Goal: Information Seeking & Learning: Learn about a topic

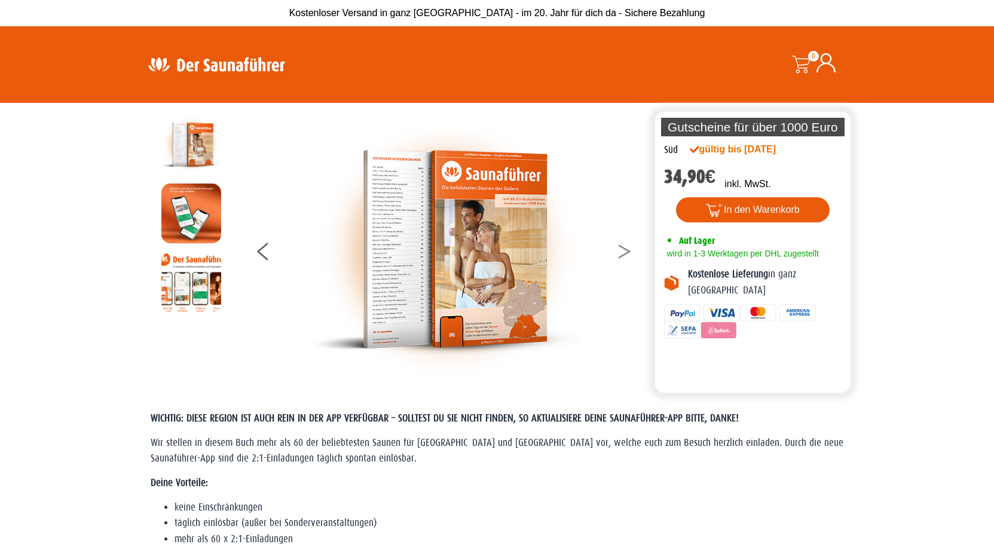
click at [618, 244] on button at bounding box center [632, 253] width 30 height 30
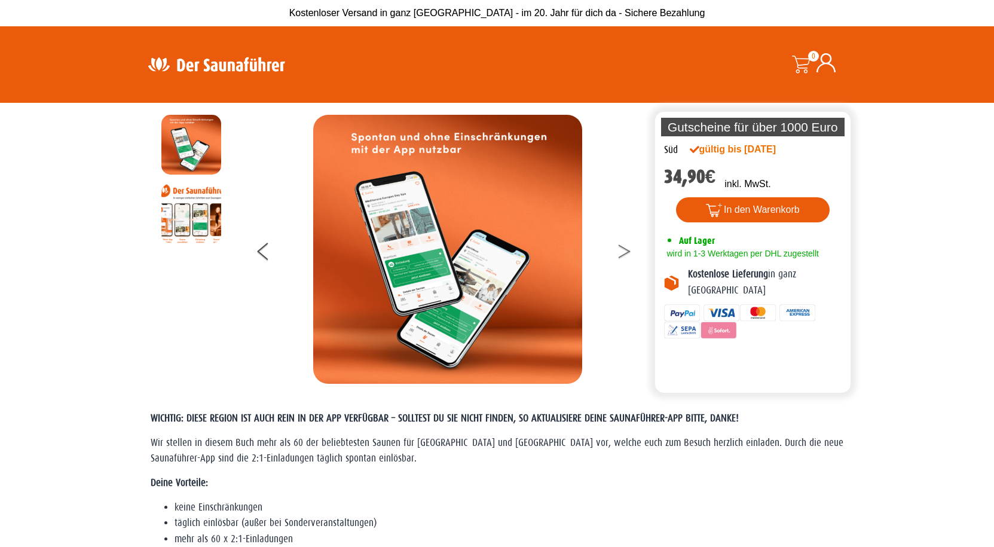
click at [618, 248] on button at bounding box center [632, 253] width 30 height 30
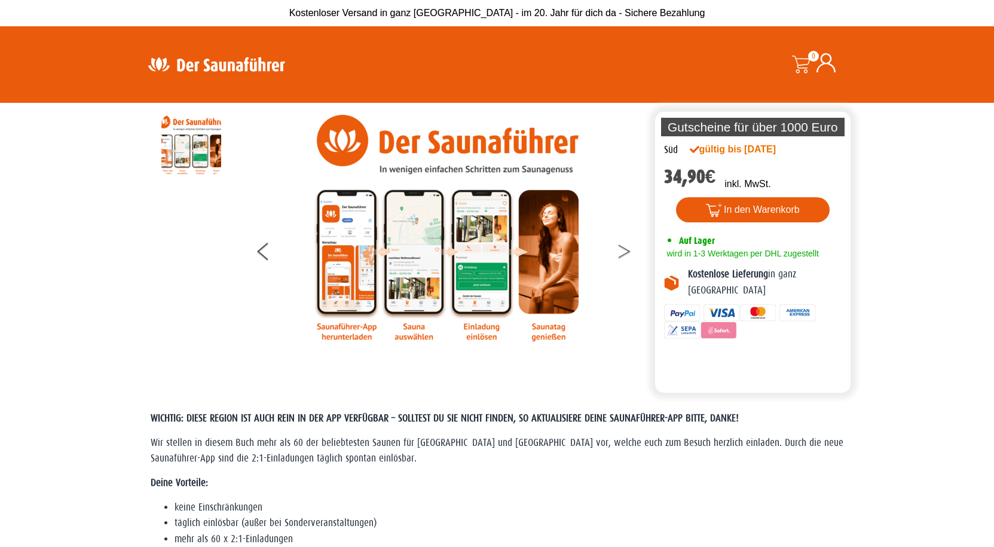
click at [618, 248] on button at bounding box center [632, 253] width 30 height 30
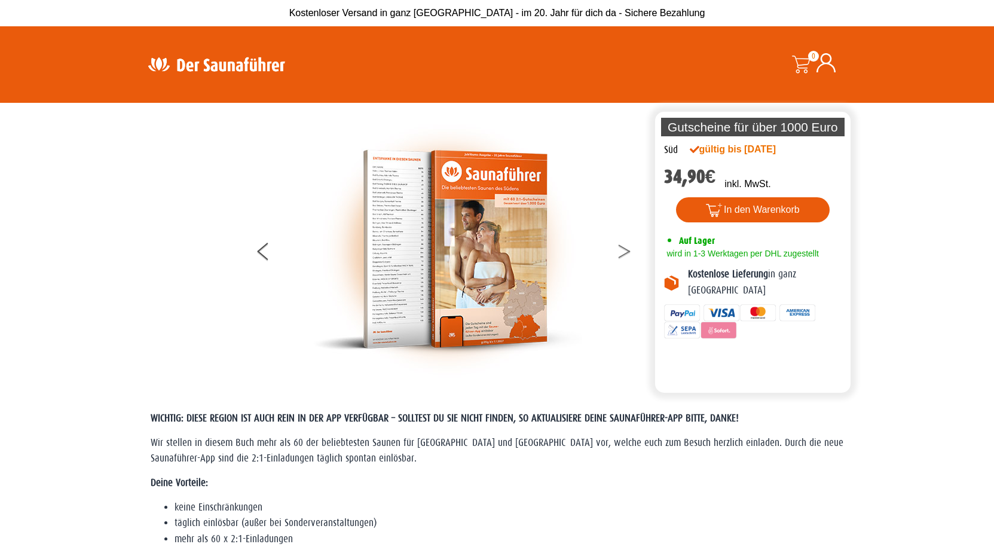
click at [618, 249] on button at bounding box center [632, 253] width 30 height 30
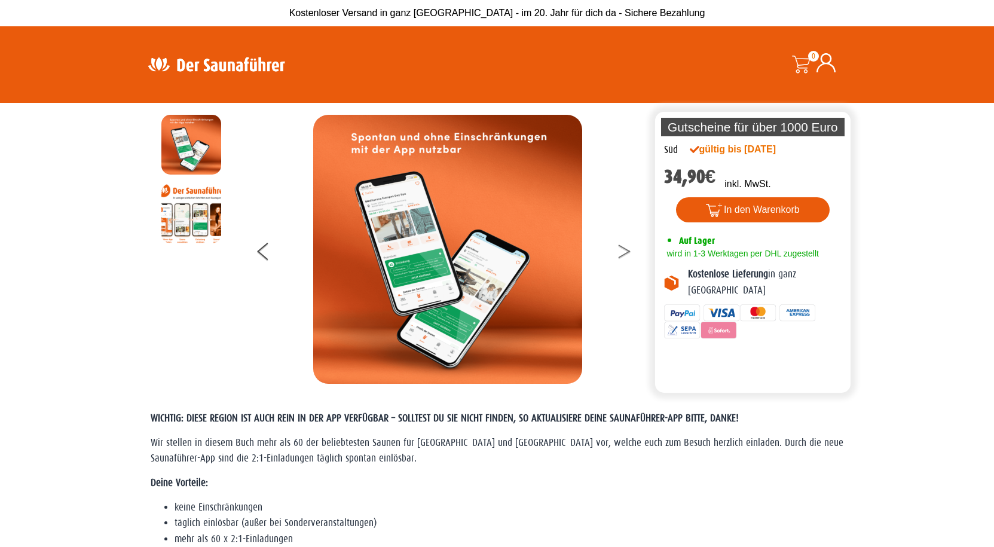
click at [618, 249] on button at bounding box center [632, 253] width 30 height 30
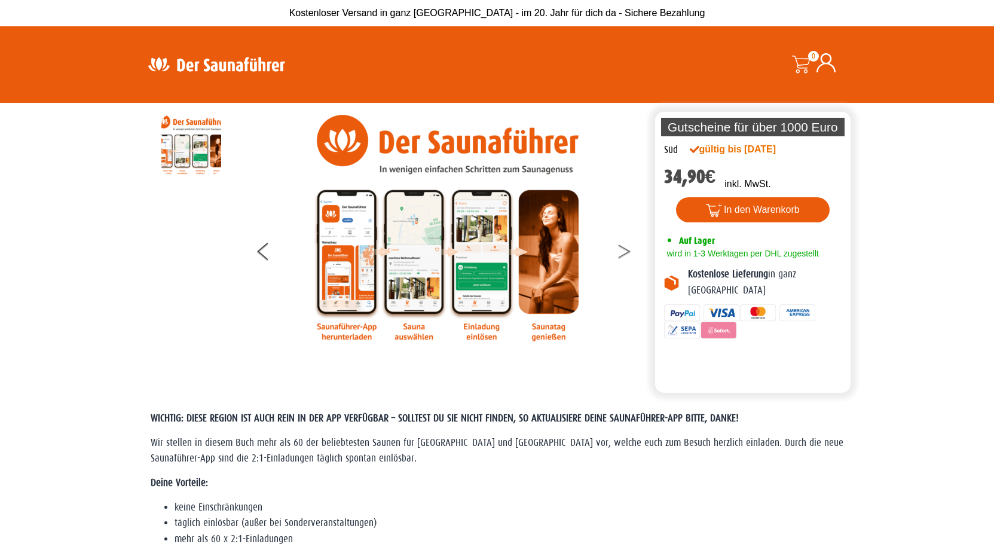
click at [618, 249] on button at bounding box center [632, 253] width 30 height 30
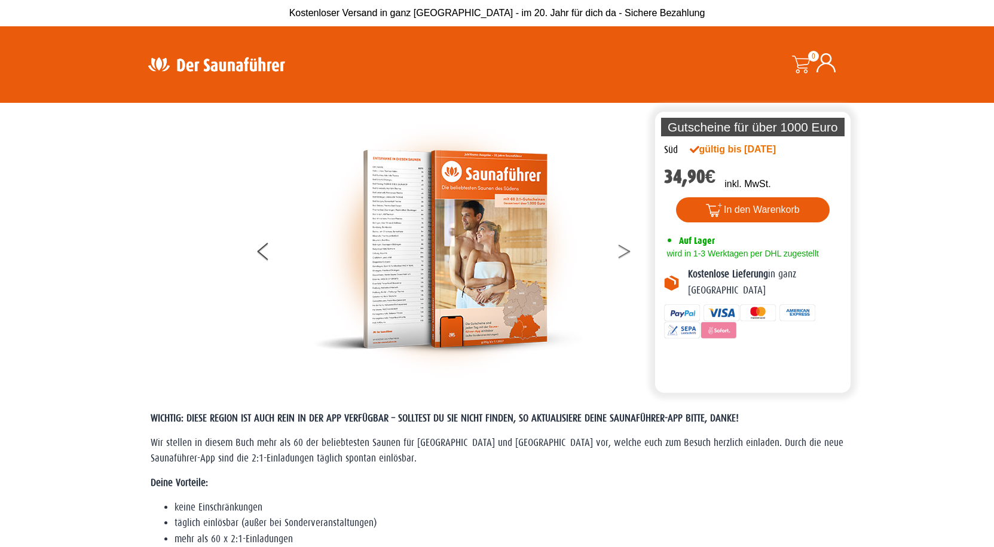
click at [618, 249] on button at bounding box center [632, 253] width 30 height 30
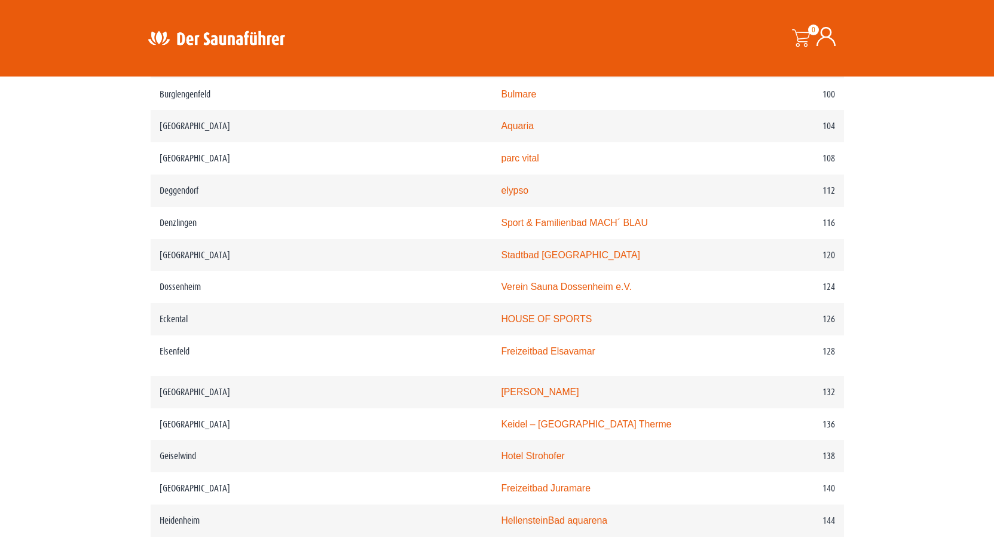
scroll to position [1374, 0]
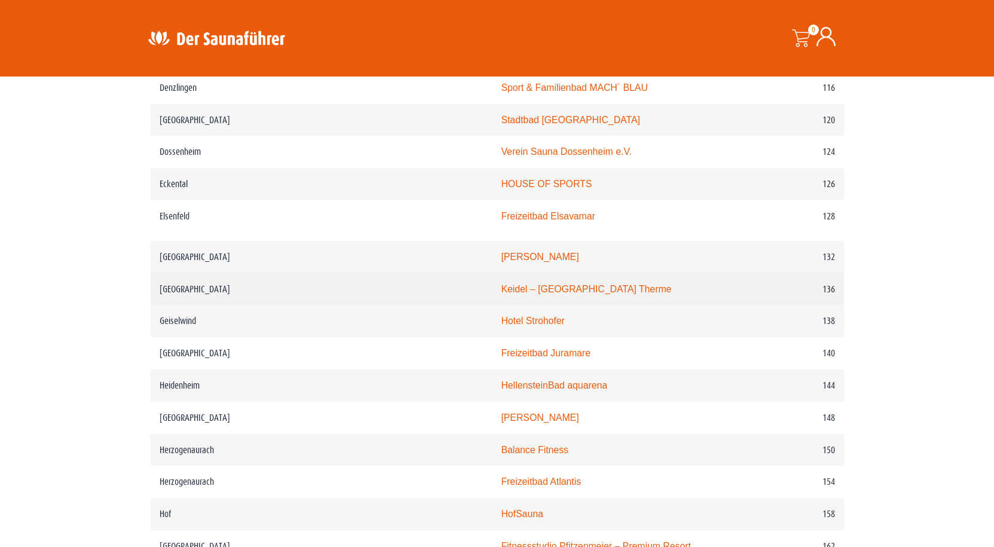
click at [501, 294] on link "Keidel – Freiburgs Therme" at bounding box center [586, 289] width 170 height 10
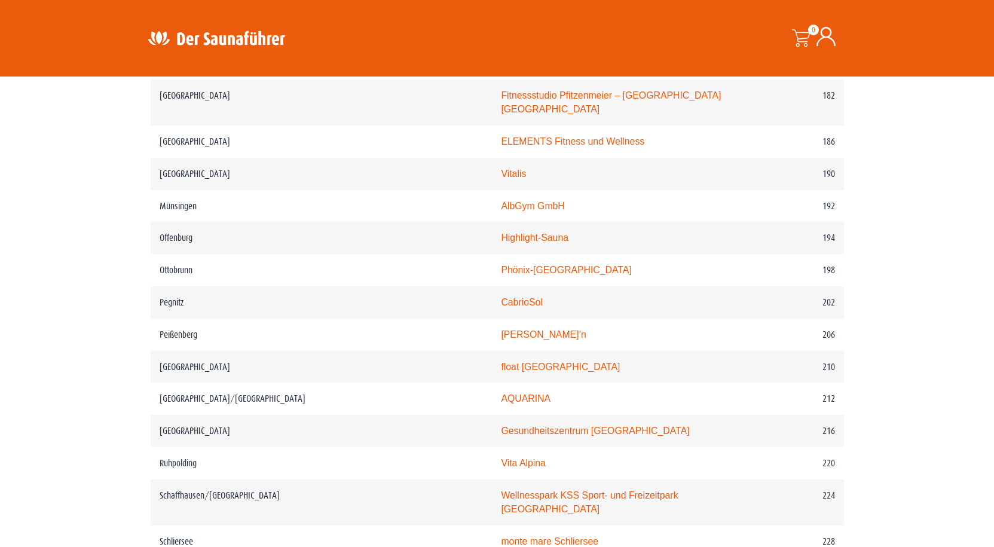
scroll to position [2054, 0]
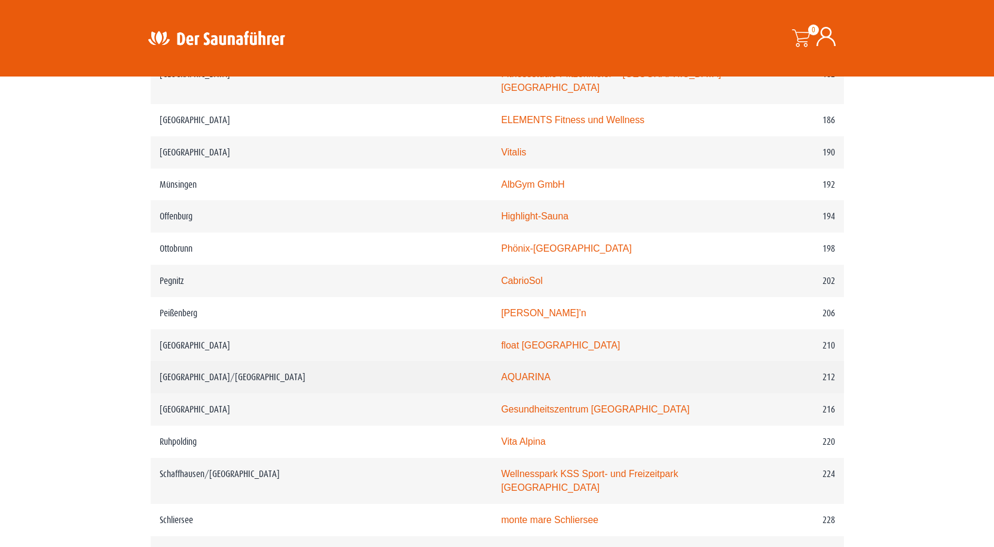
click at [501, 378] on link "AQUARINA" at bounding box center [526, 377] width 50 height 10
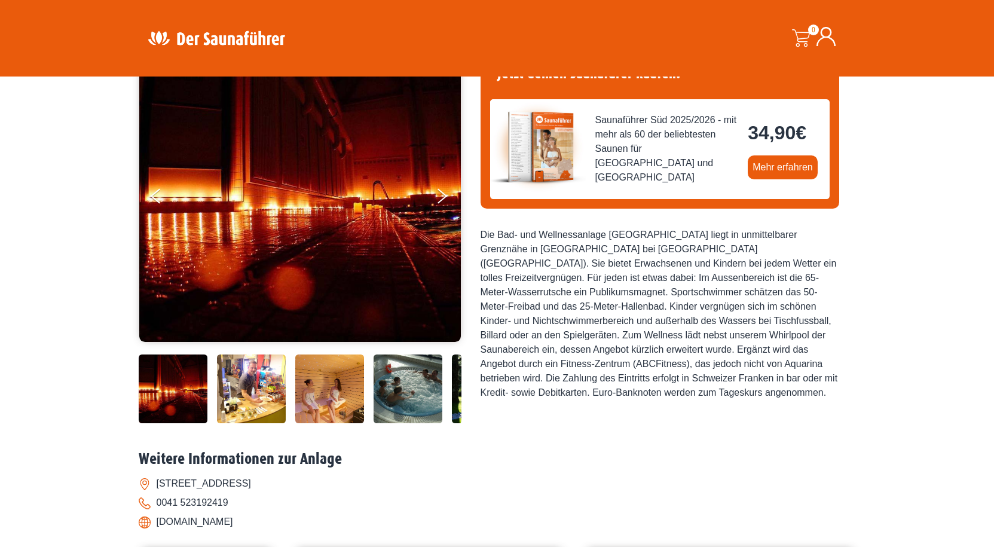
scroll to position [119, 0]
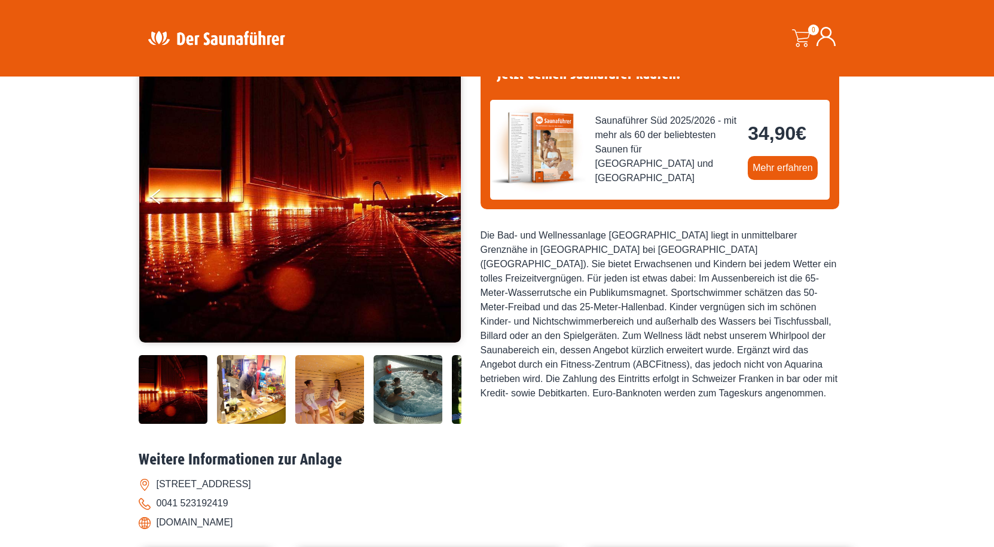
click at [441, 194] on icon "Next" at bounding box center [441, 194] width 11 height 7
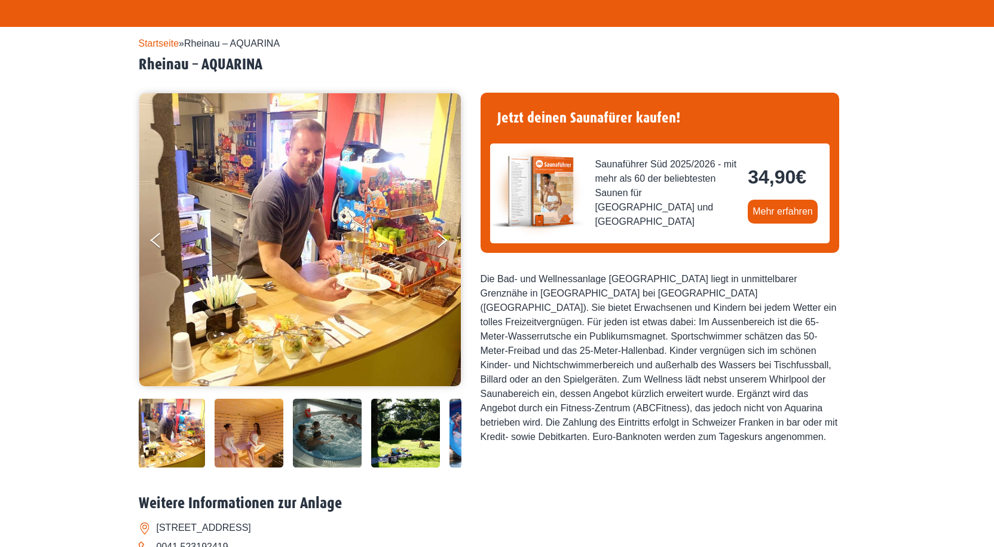
scroll to position [0, 0]
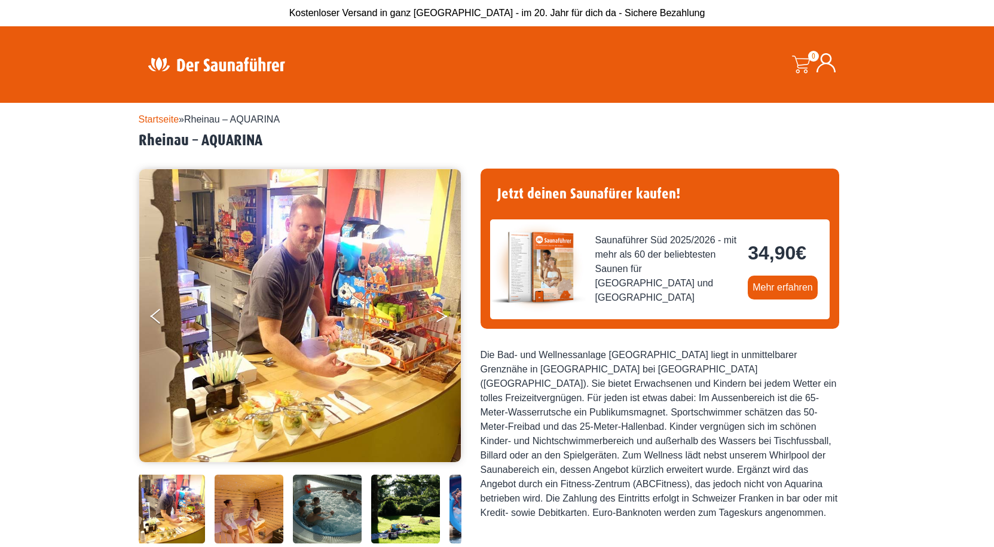
click at [437, 314] on button "Next" at bounding box center [450, 319] width 30 height 30
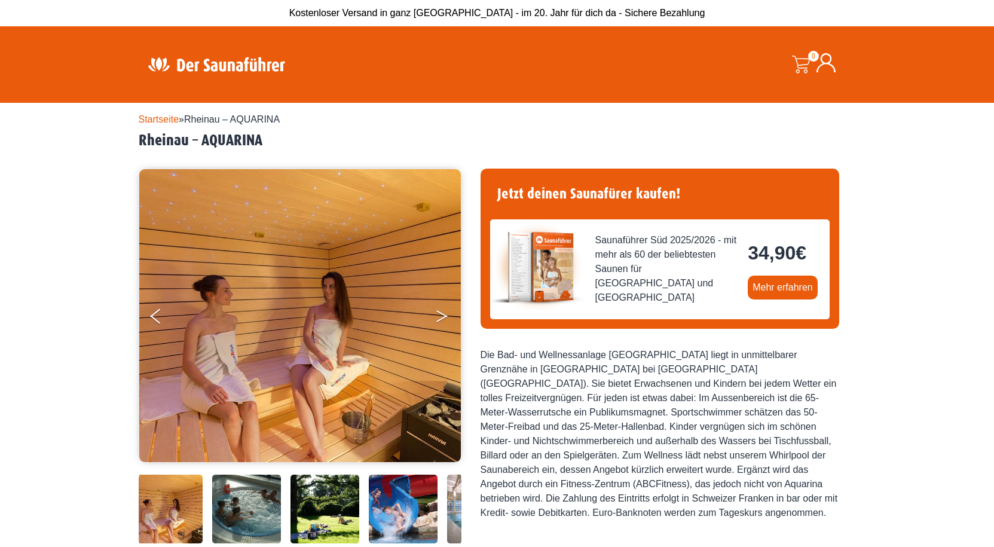
click at [438, 316] on button "Next" at bounding box center [450, 319] width 30 height 30
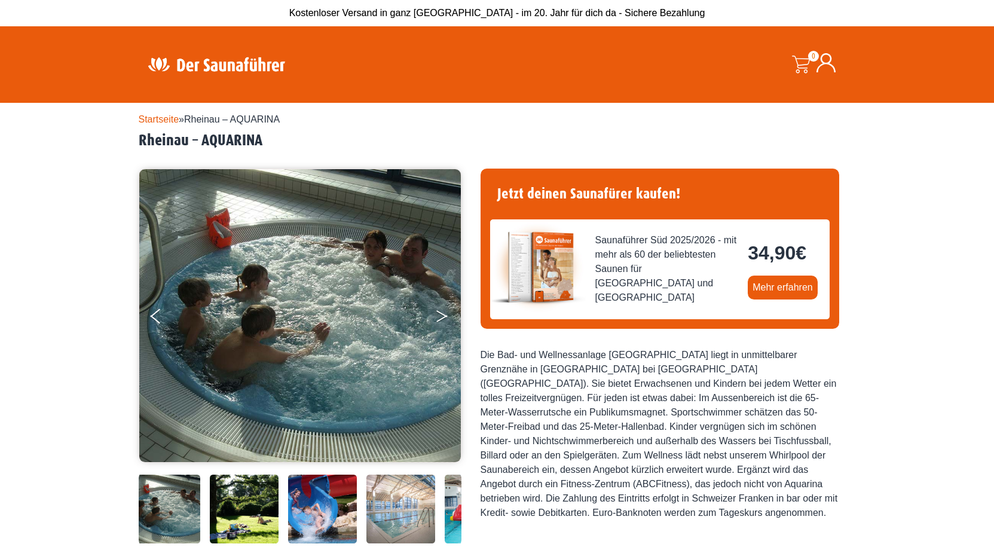
click at [438, 318] on button "Next" at bounding box center [450, 319] width 30 height 30
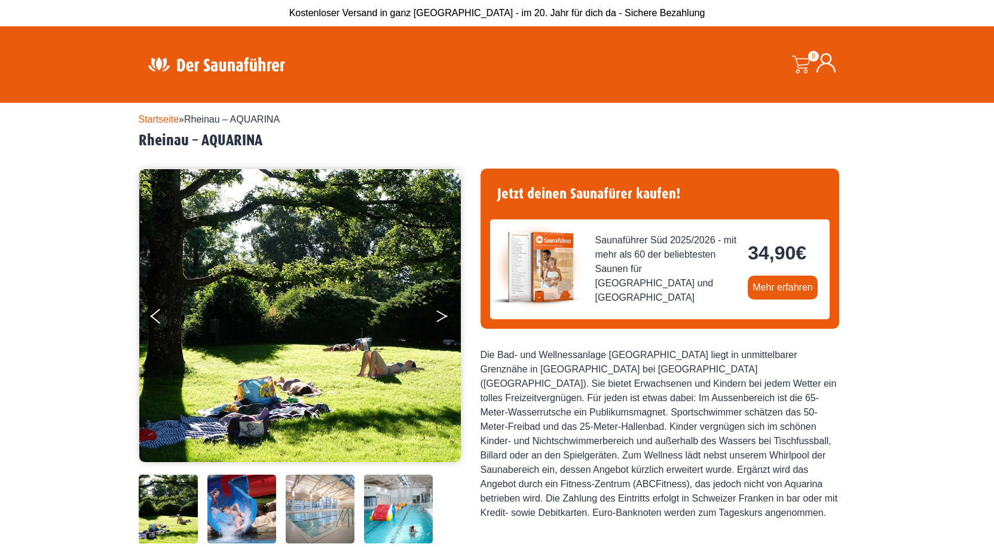
click at [438, 318] on button "Next" at bounding box center [450, 319] width 30 height 30
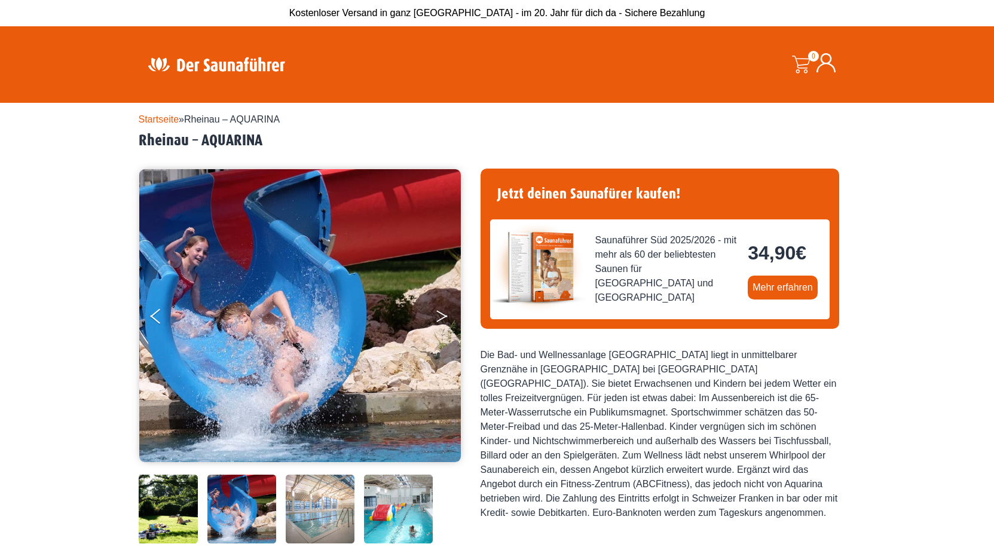
click at [438, 318] on button "Next" at bounding box center [450, 319] width 30 height 30
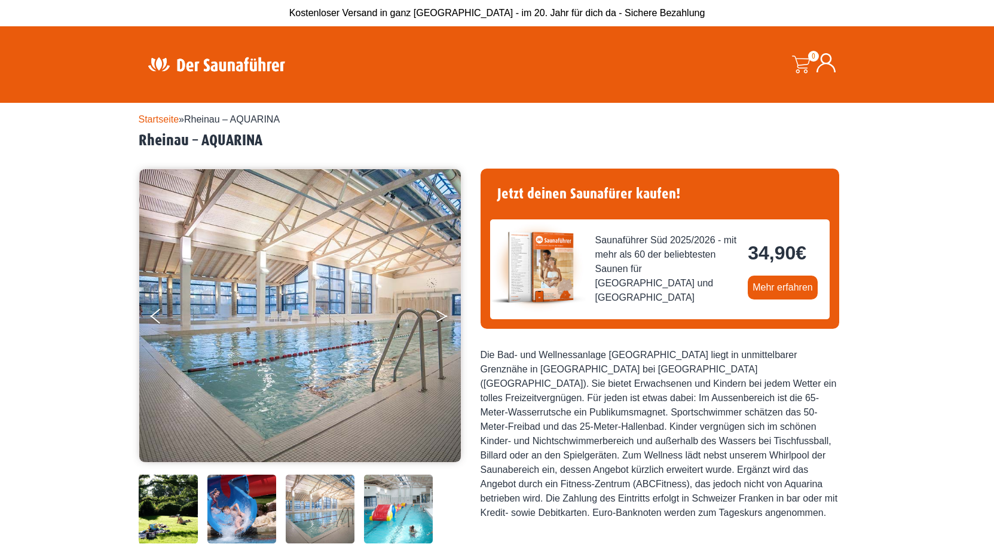
click at [438, 318] on button "Next" at bounding box center [450, 319] width 30 height 30
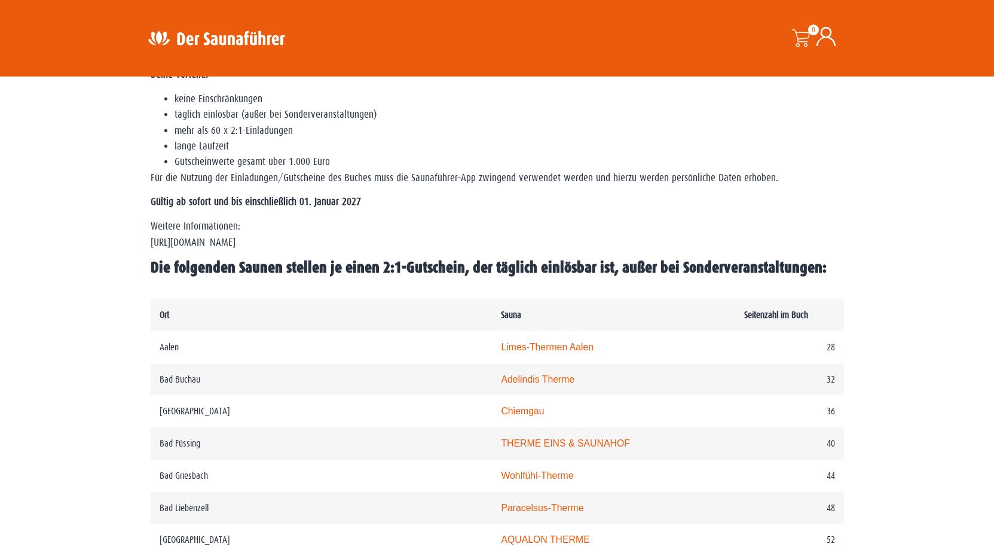
scroll to position [597, 0]
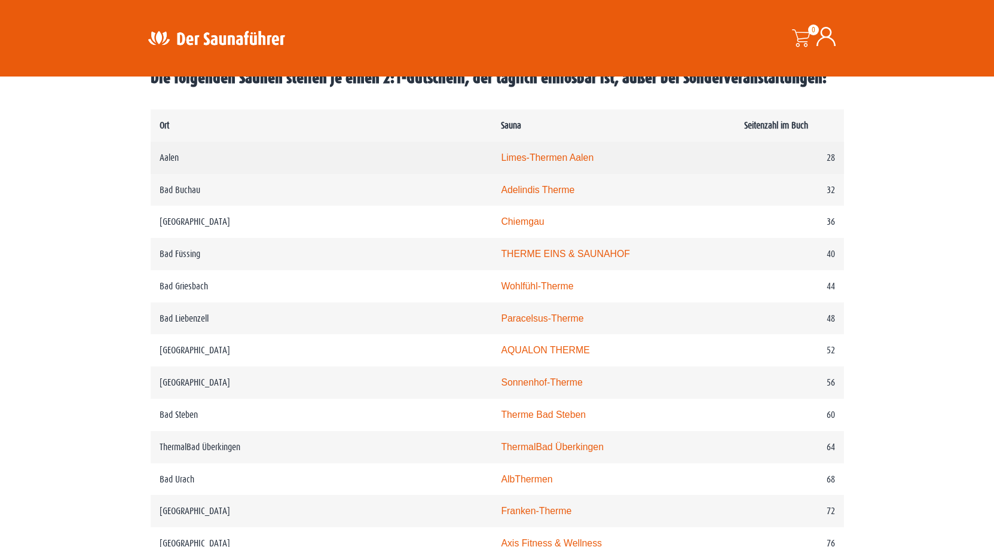
click at [164, 152] on td "Aalen" at bounding box center [322, 158] width 342 height 32
click at [166, 159] on td "Aalen" at bounding box center [322, 158] width 342 height 32
click at [501, 161] on link "Limes-Thermen Aalen" at bounding box center [547, 157] width 93 height 10
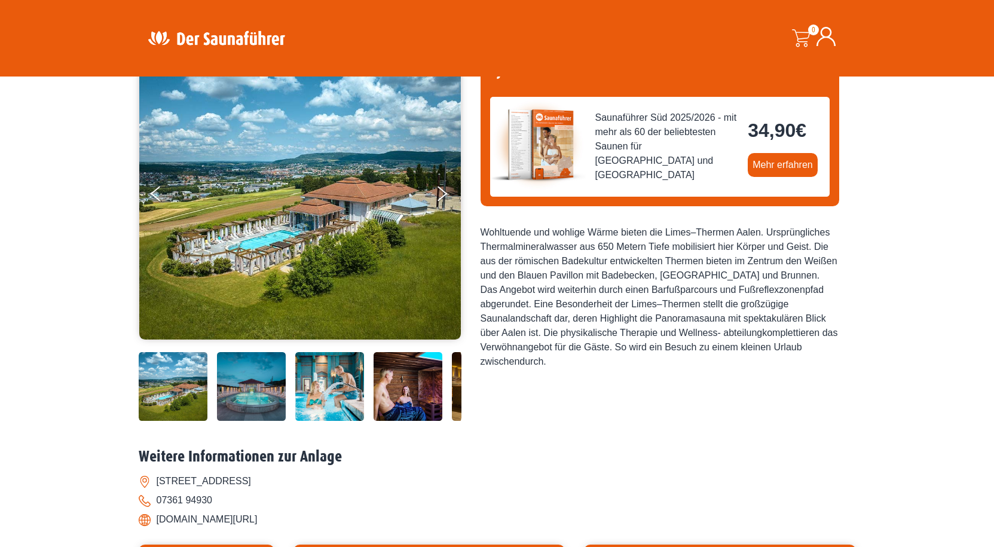
scroll to position [119, 0]
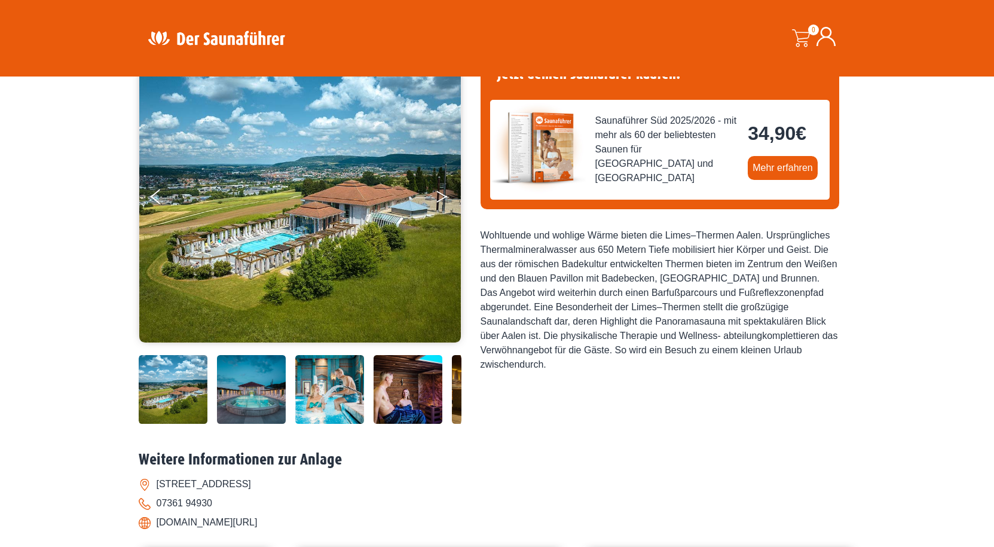
click at [440, 195] on button "Next" at bounding box center [450, 199] width 30 height 30
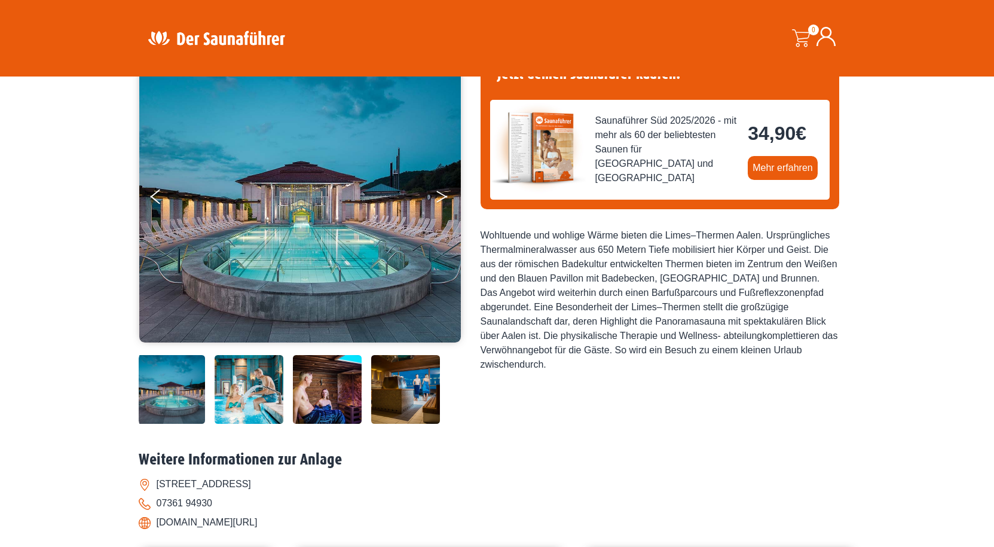
click at [440, 195] on button "Next" at bounding box center [450, 199] width 30 height 30
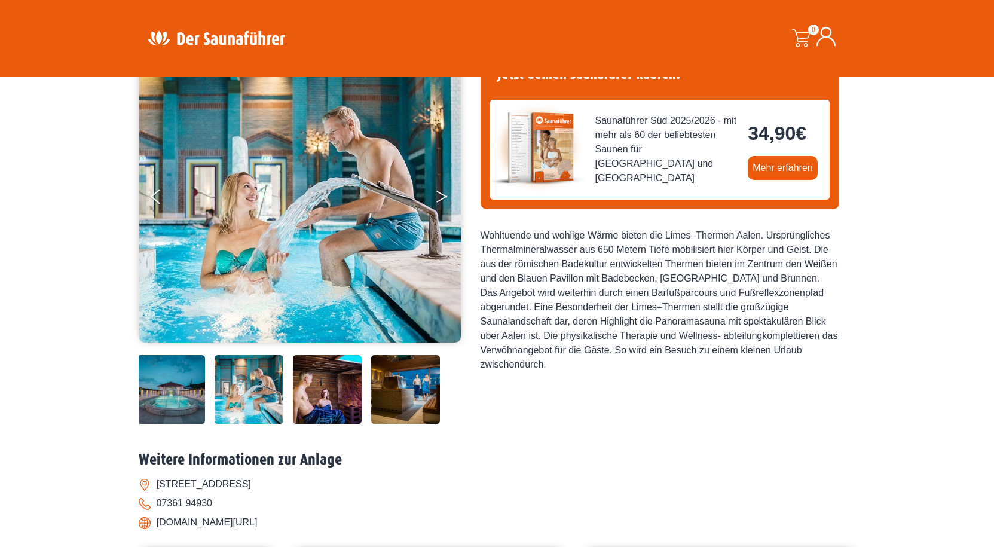
click at [440, 195] on button "Next" at bounding box center [450, 199] width 30 height 30
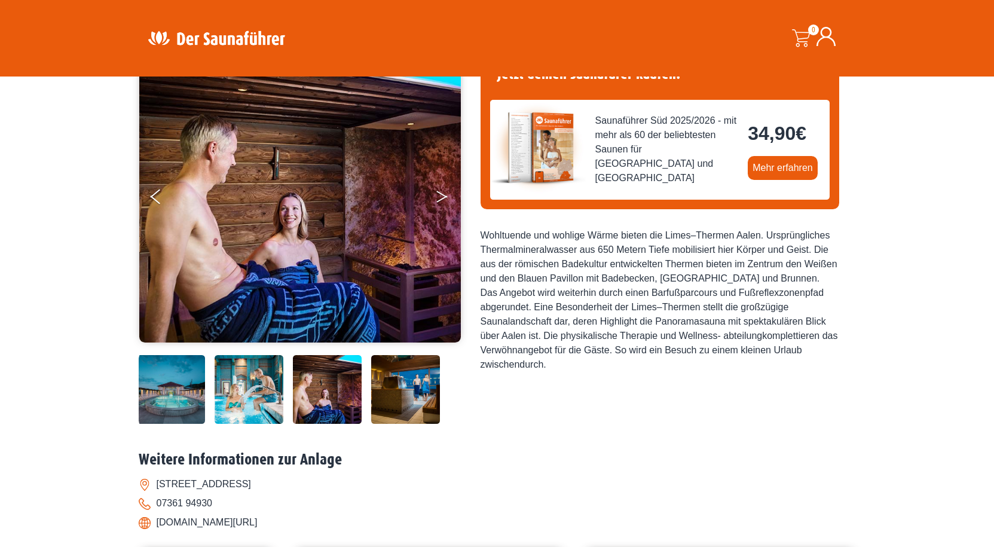
click at [440, 195] on button "Next" at bounding box center [450, 199] width 30 height 30
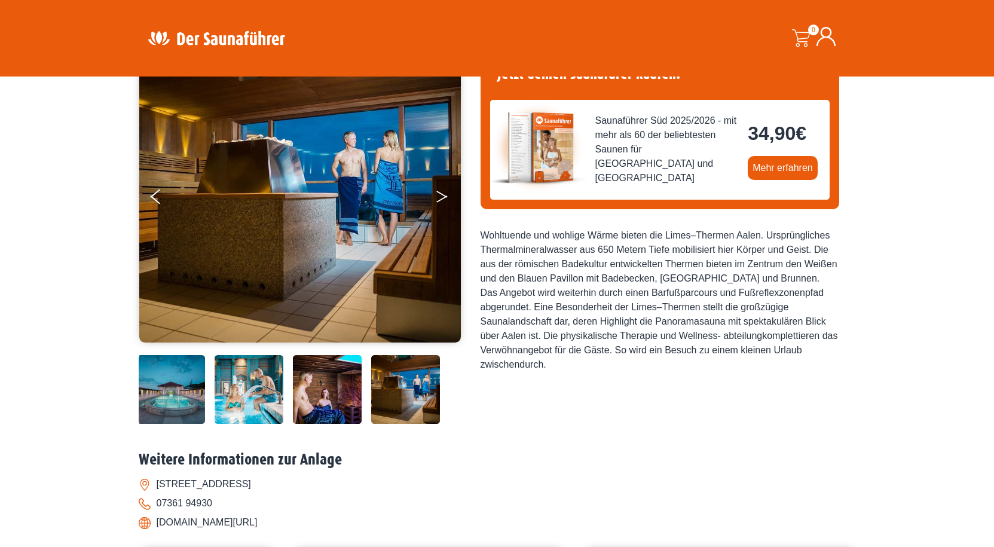
click at [440, 195] on button "Next" at bounding box center [450, 199] width 30 height 30
click at [441, 195] on button "Next" at bounding box center [450, 199] width 30 height 30
click at [151, 195] on button "Previous" at bounding box center [166, 199] width 30 height 30
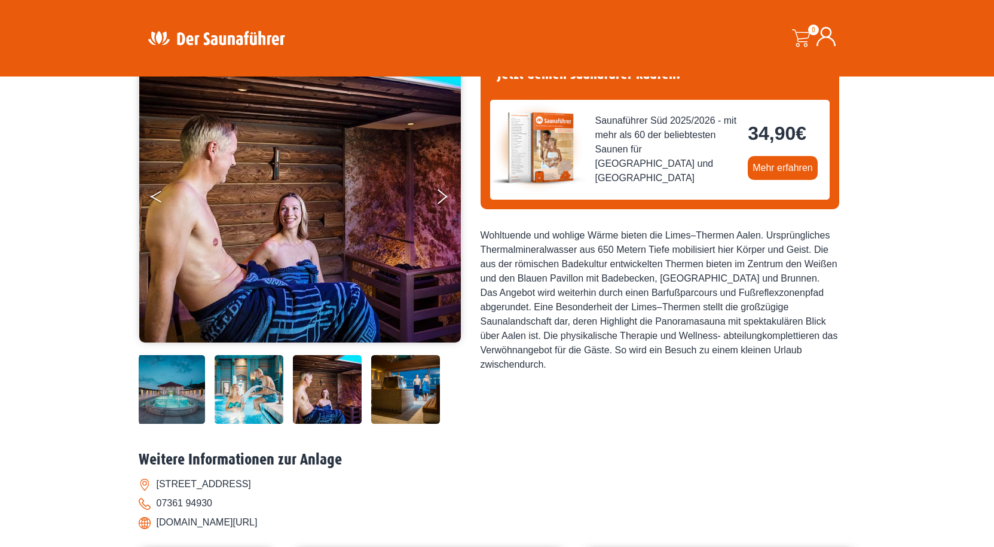
click at [151, 195] on button "Previous" at bounding box center [166, 199] width 30 height 30
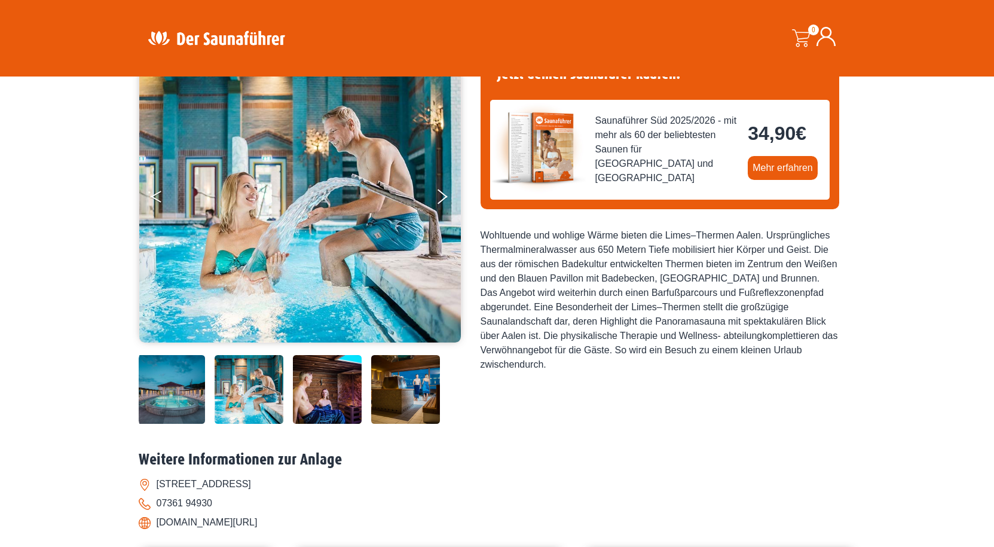
click at [155, 193] on button "Previous" at bounding box center [166, 199] width 30 height 30
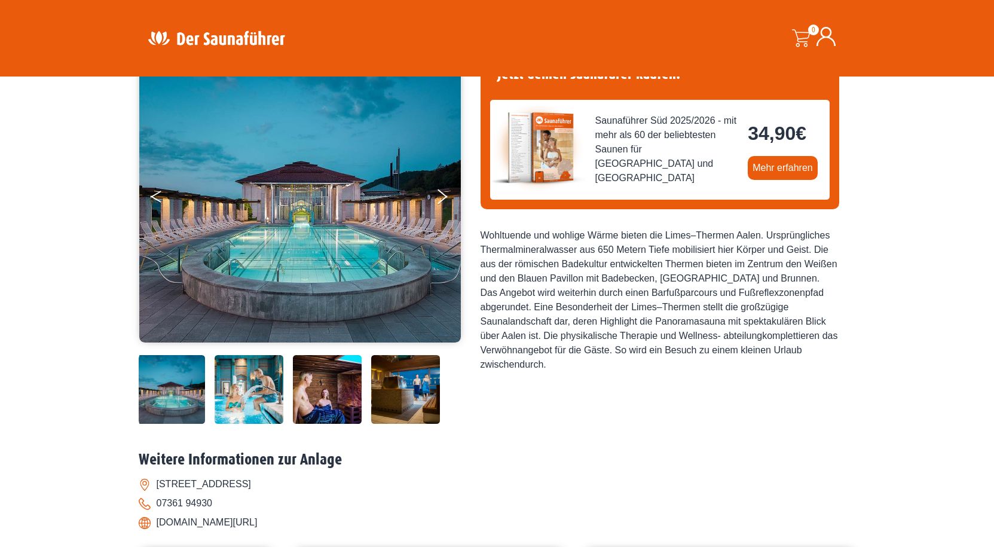
click at [155, 193] on button "Previous" at bounding box center [166, 199] width 30 height 30
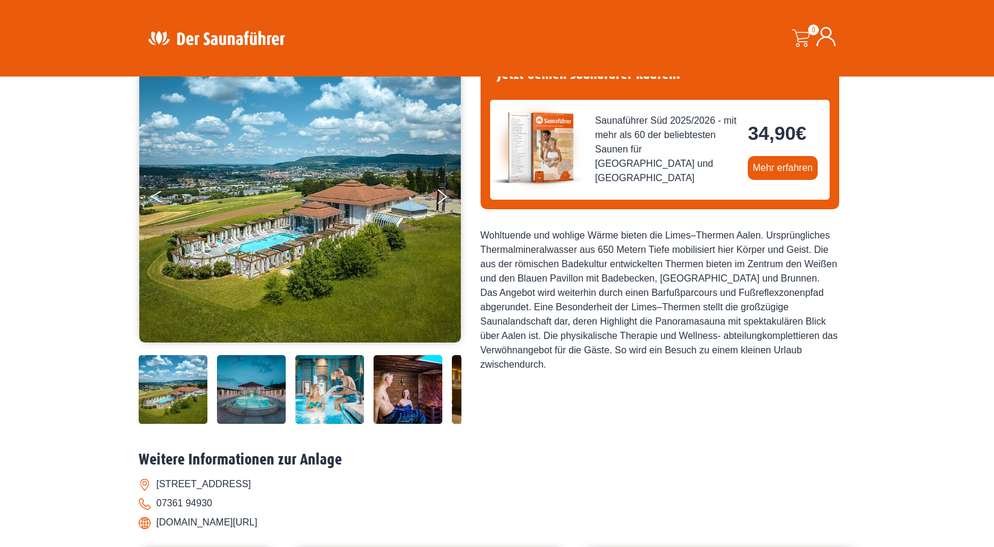
click at [155, 193] on button "Previous" at bounding box center [166, 199] width 30 height 30
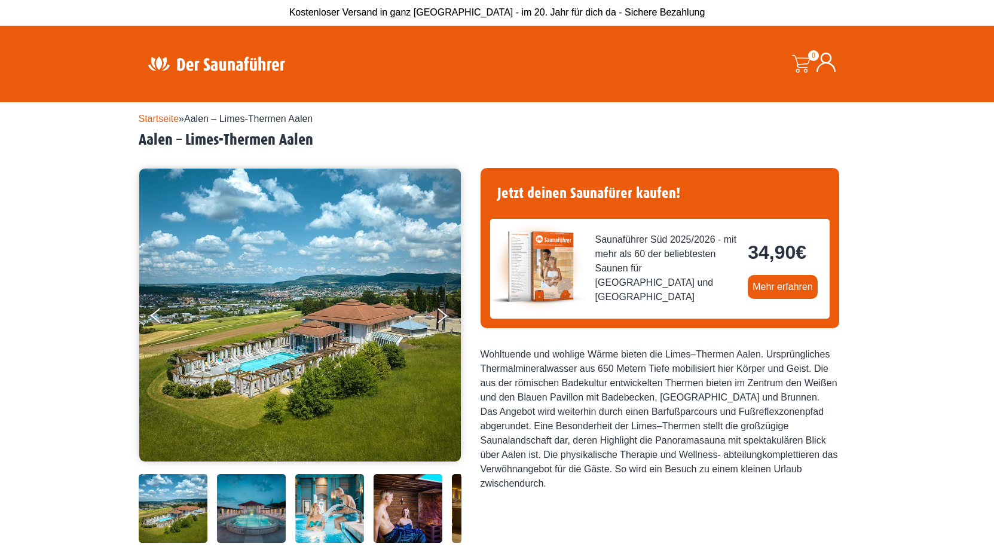
scroll to position [0, 0]
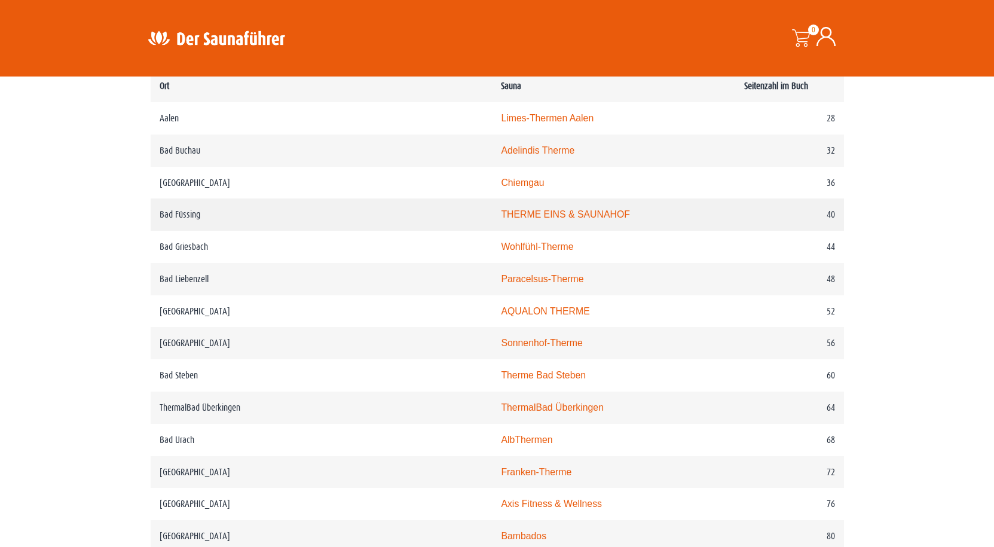
scroll to position [690, 0]
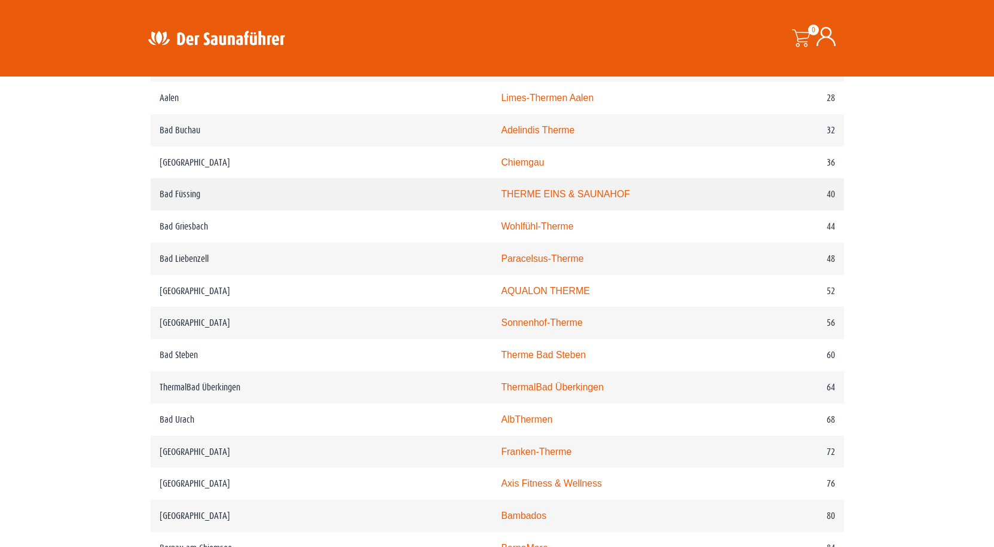
click at [179, 197] on td "Bad Füssing" at bounding box center [322, 194] width 342 height 32
click at [501, 192] on link "THERME EINS & SAUNAHOF" at bounding box center [565, 194] width 128 height 10
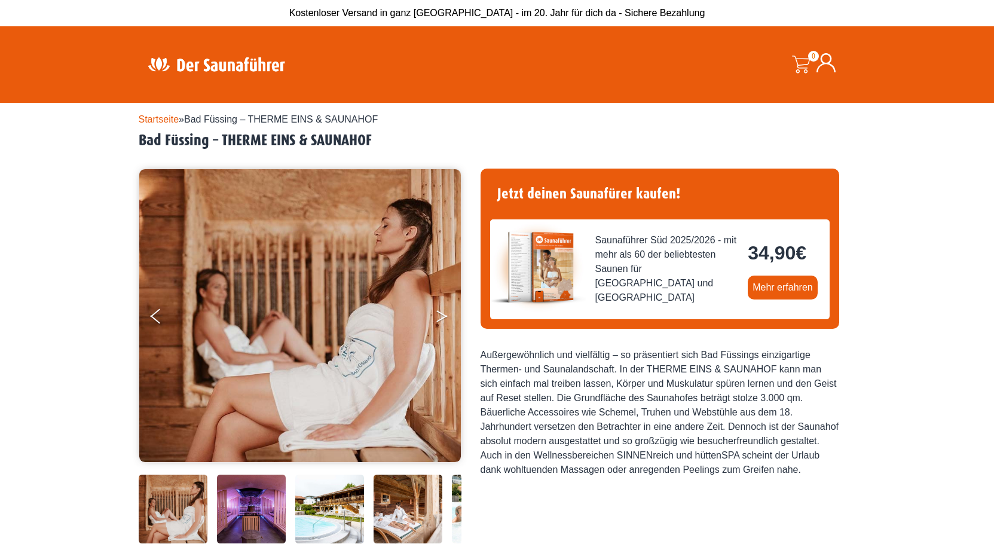
click at [439, 312] on icon "Next" at bounding box center [441, 313] width 11 height 7
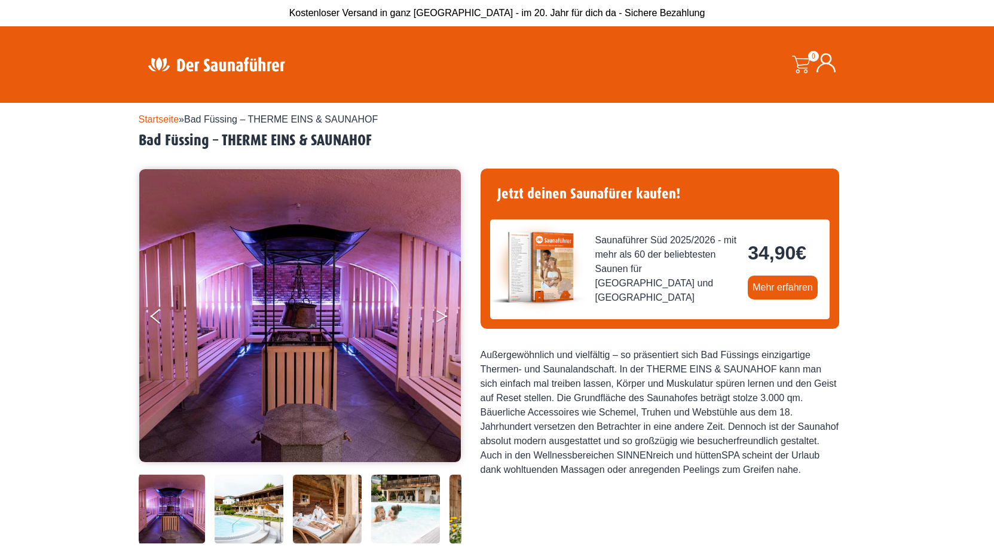
click at [440, 318] on icon "Next" at bounding box center [441, 318] width 11 height 7
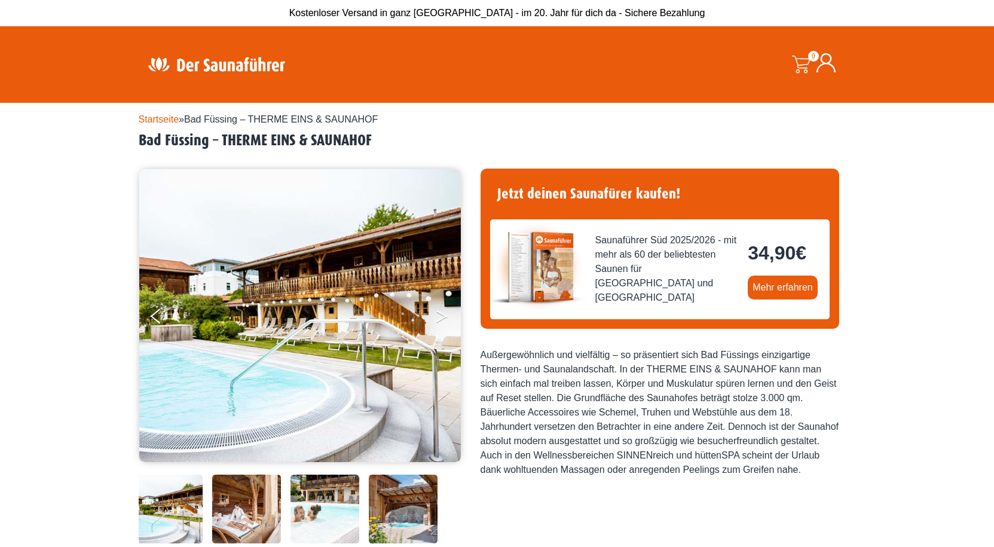
click at [440, 317] on button "Next" at bounding box center [450, 319] width 30 height 30
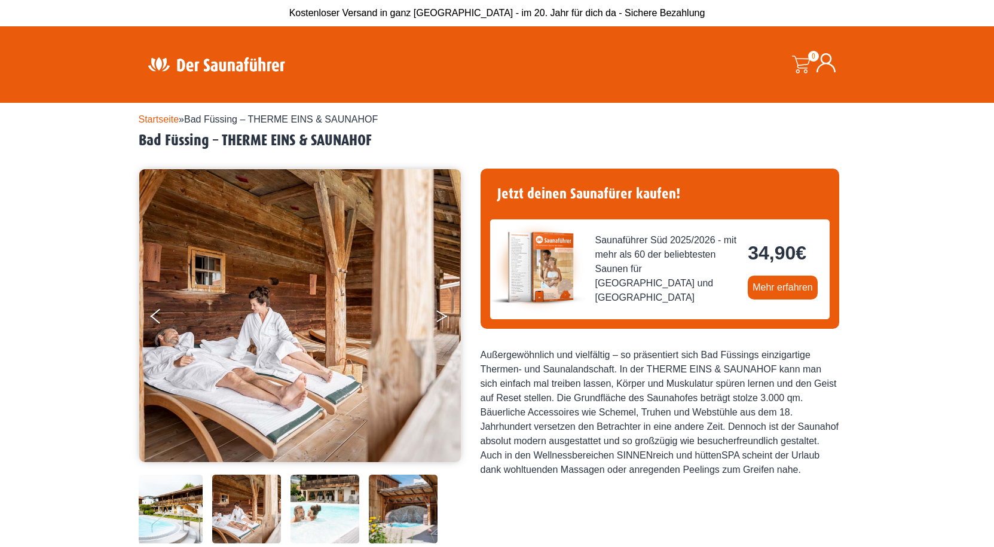
click at [440, 317] on button "Next" at bounding box center [450, 319] width 30 height 30
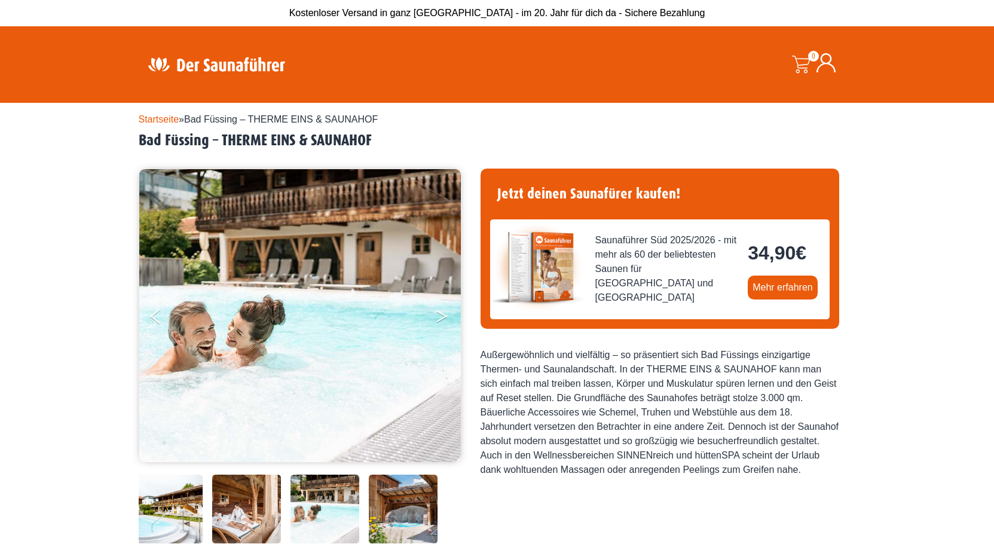
click at [440, 317] on button "Next" at bounding box center [450, 319] width 30 height 30
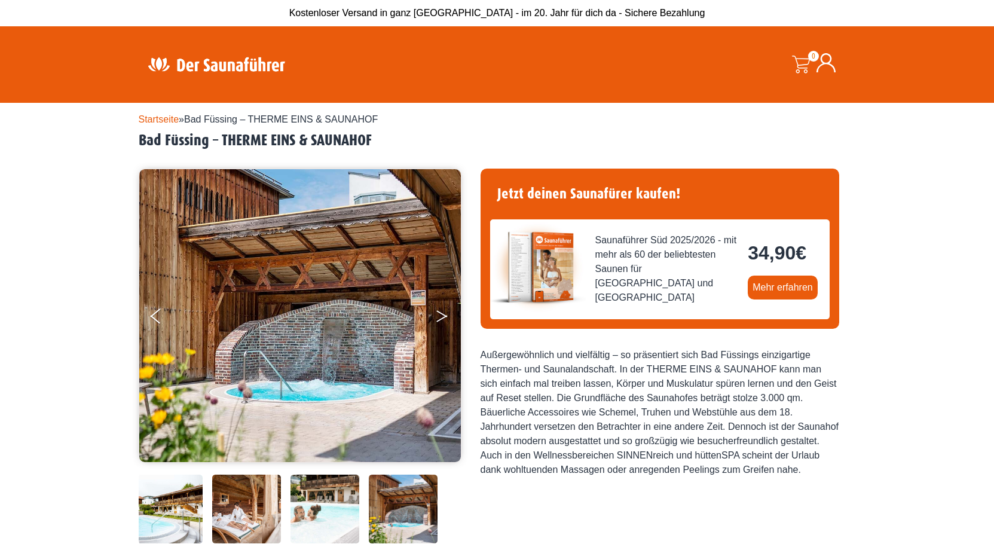
click at [440, 317] on button "Next" at bounding box center [450, 319] width 30 height 30
click at [160, 315] on button "Previous" at bounding box center [166, 319] width 30 height 30
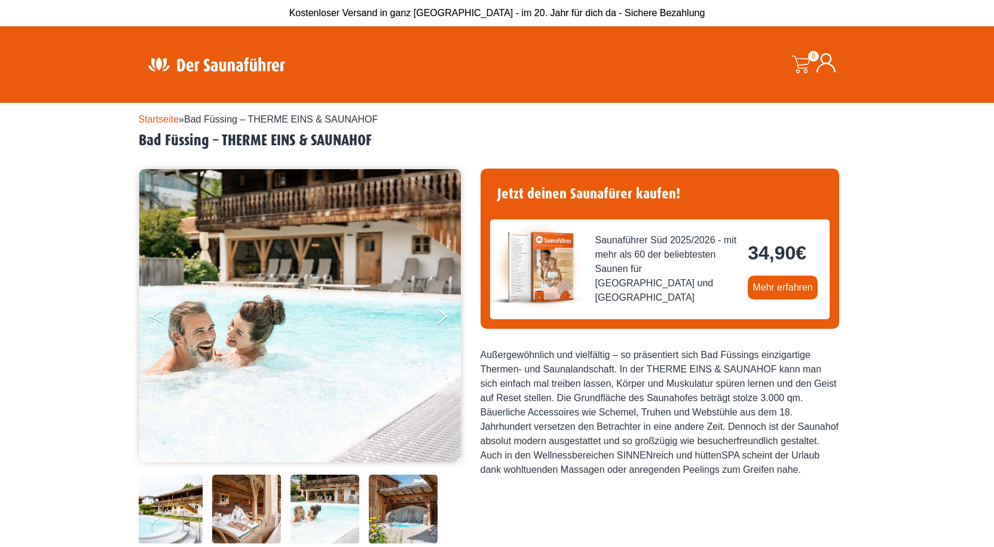
click at [154, 315] on icon "Previous" at bounding box center [156, 313] width 11 height 7
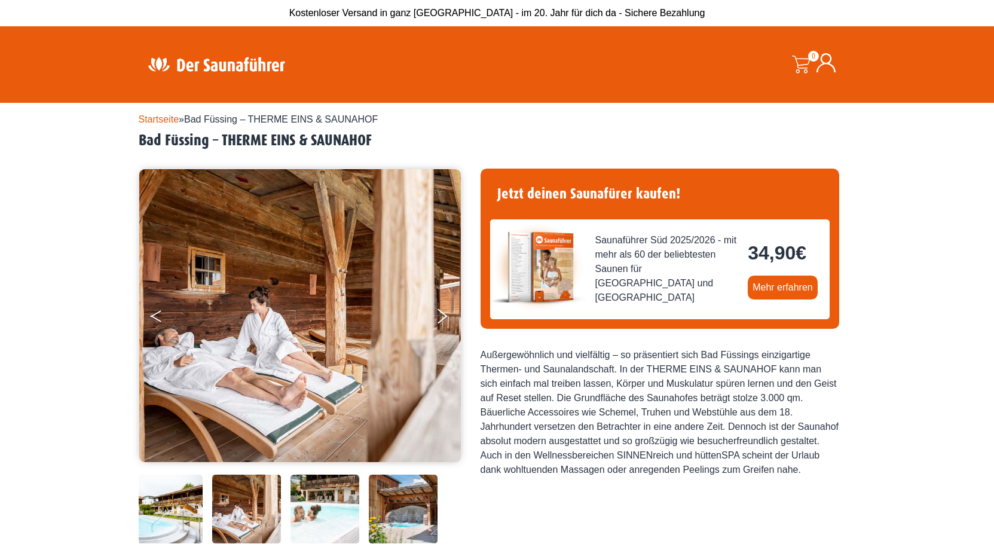
click at [152, 315] on icon "Previous" at bounding box center [156, 313] width 11 height 7
